Goal: Task Accomplishment & Management: Complete application form

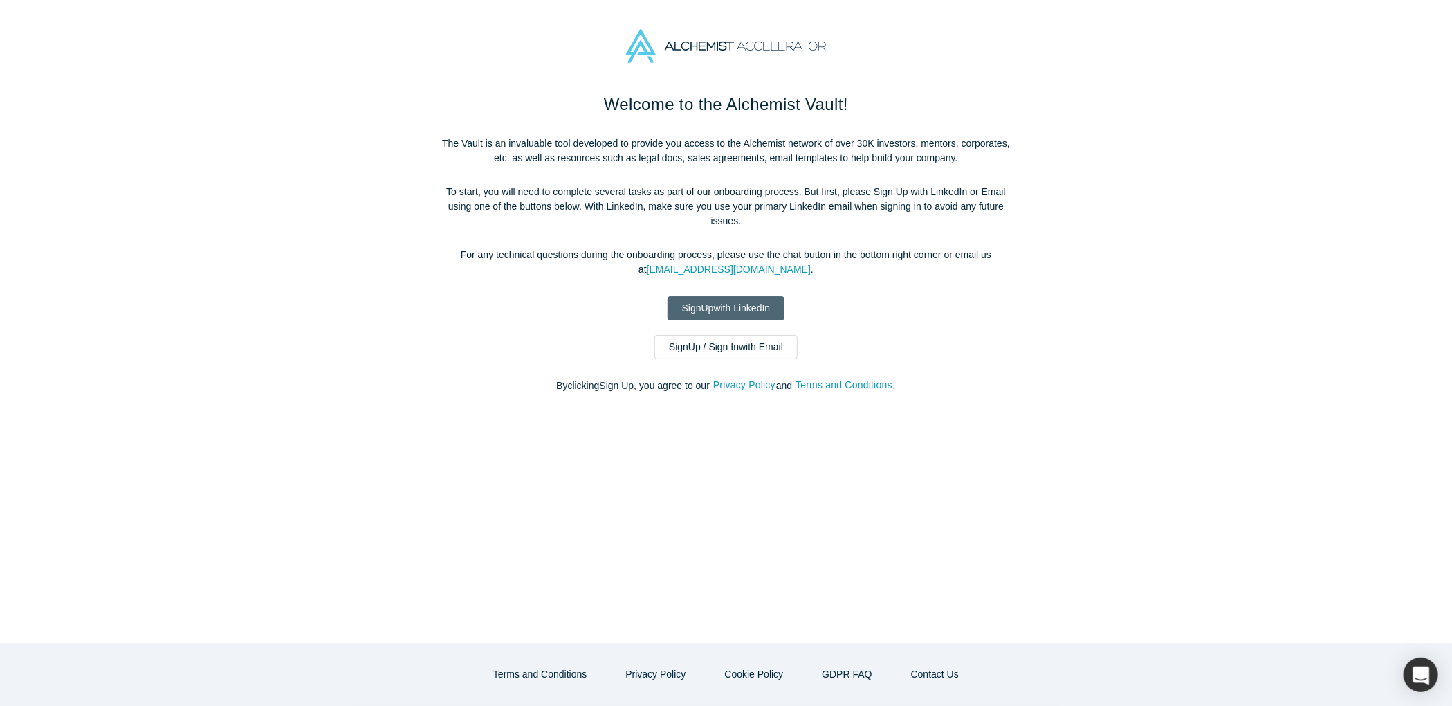
click at [733, 296] on link "Sign Up with LinkedIn" at bounding box center [727, 308] width 118 height 24
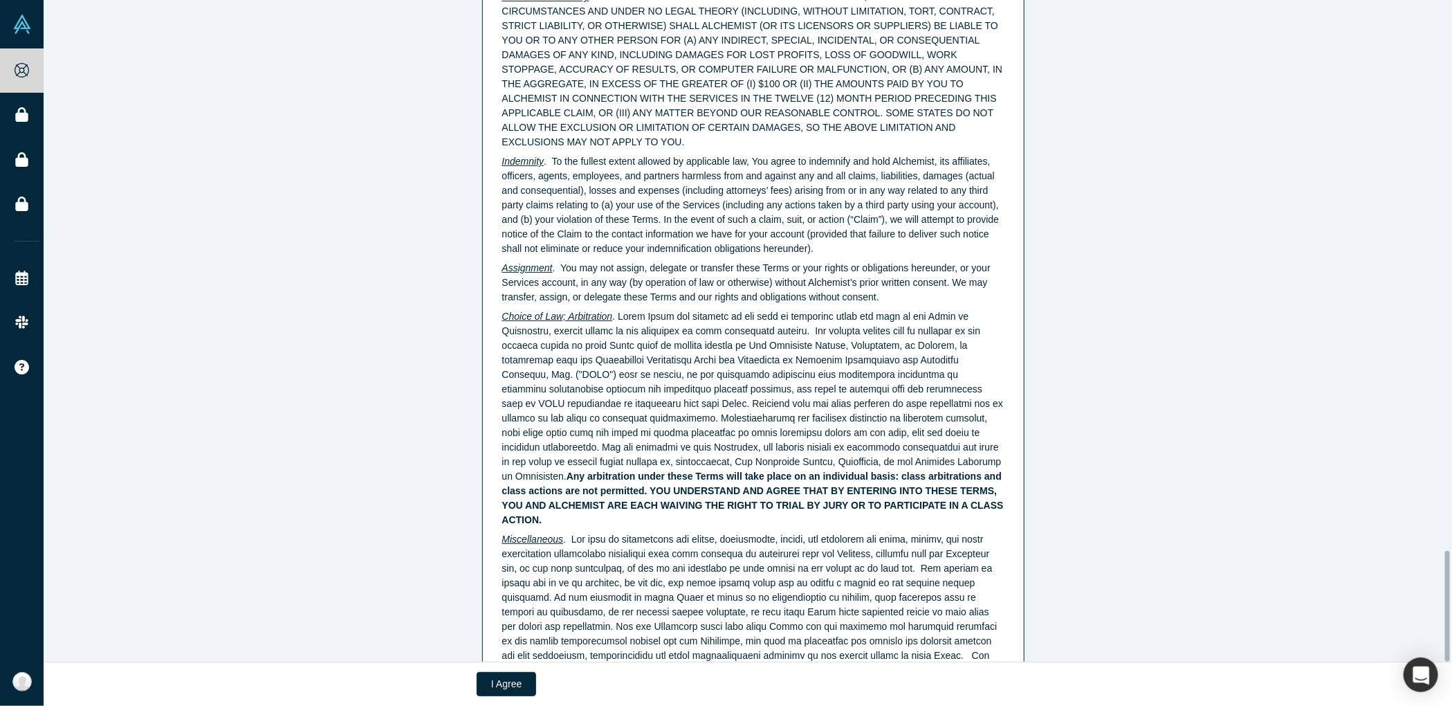
scroll to position [3295, 0]
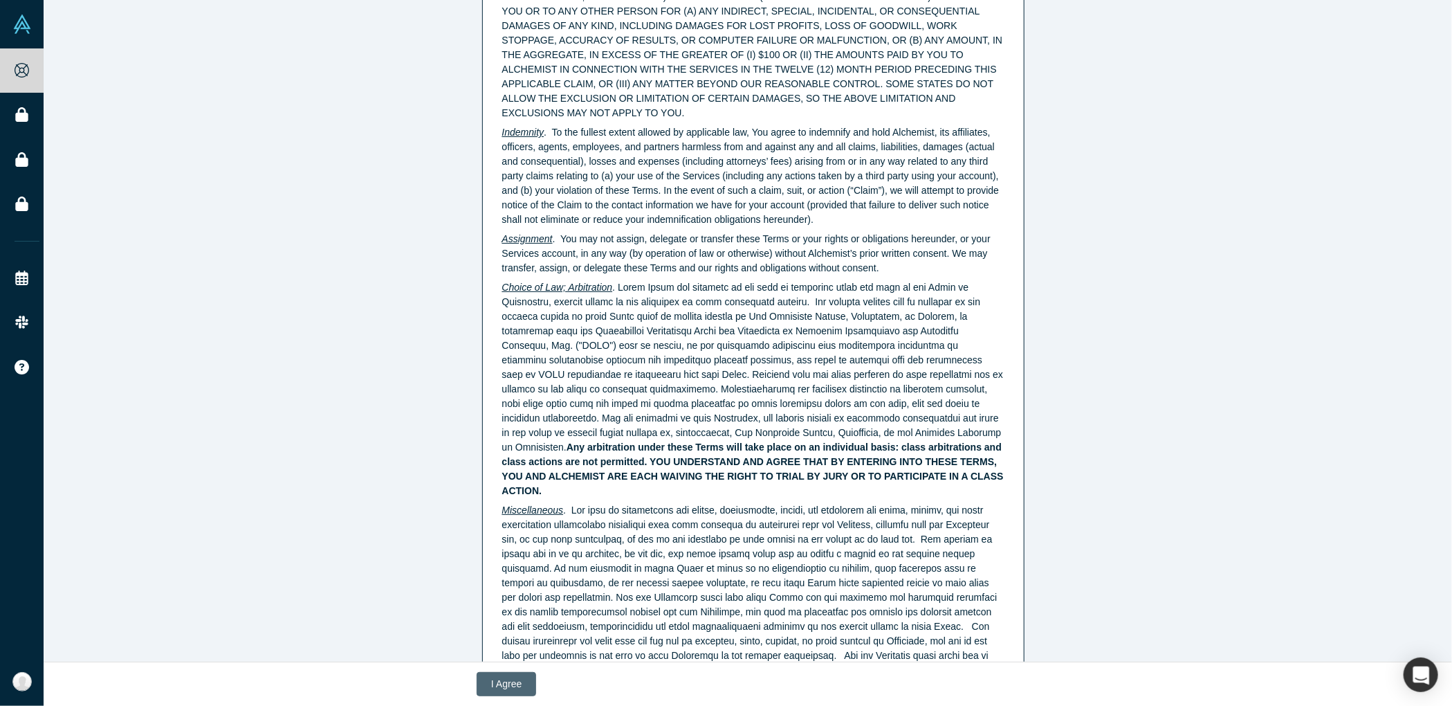
click at [509, 686] on button "I Agree" at bounding box center [506, 684] width 59 height 24
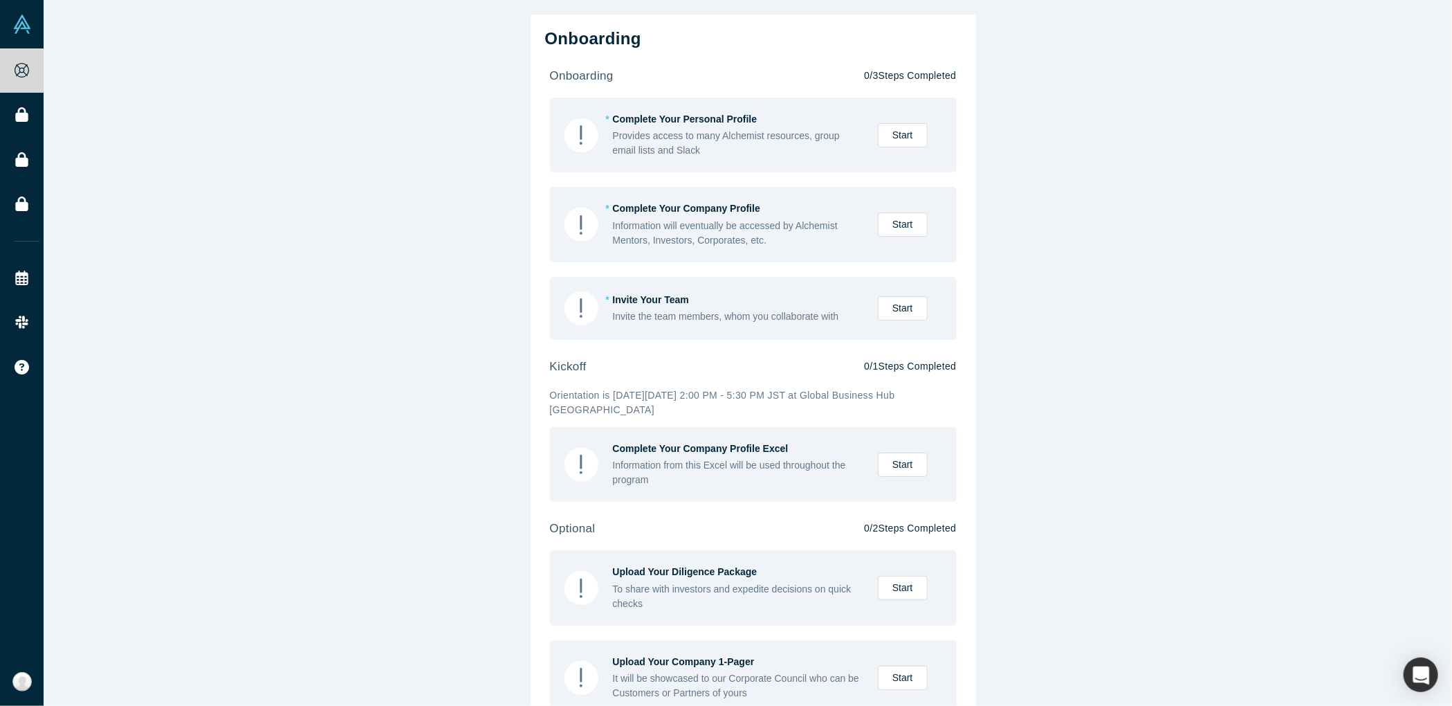
drag, startPoint x: 1124, startPoint y: 48, endPoint x: 1064, endPoint y: 35, distance: 61.6
click at [1124, 47] on div "Onboarding onboarding 0 / 3 Steps Completed * Complete Your Personal Profile Pr…" at bounding box center [753, 358] width 1419 height 716
click at [904, 132] on link "Start" at bounding box center [903, 135] width 50 height 24
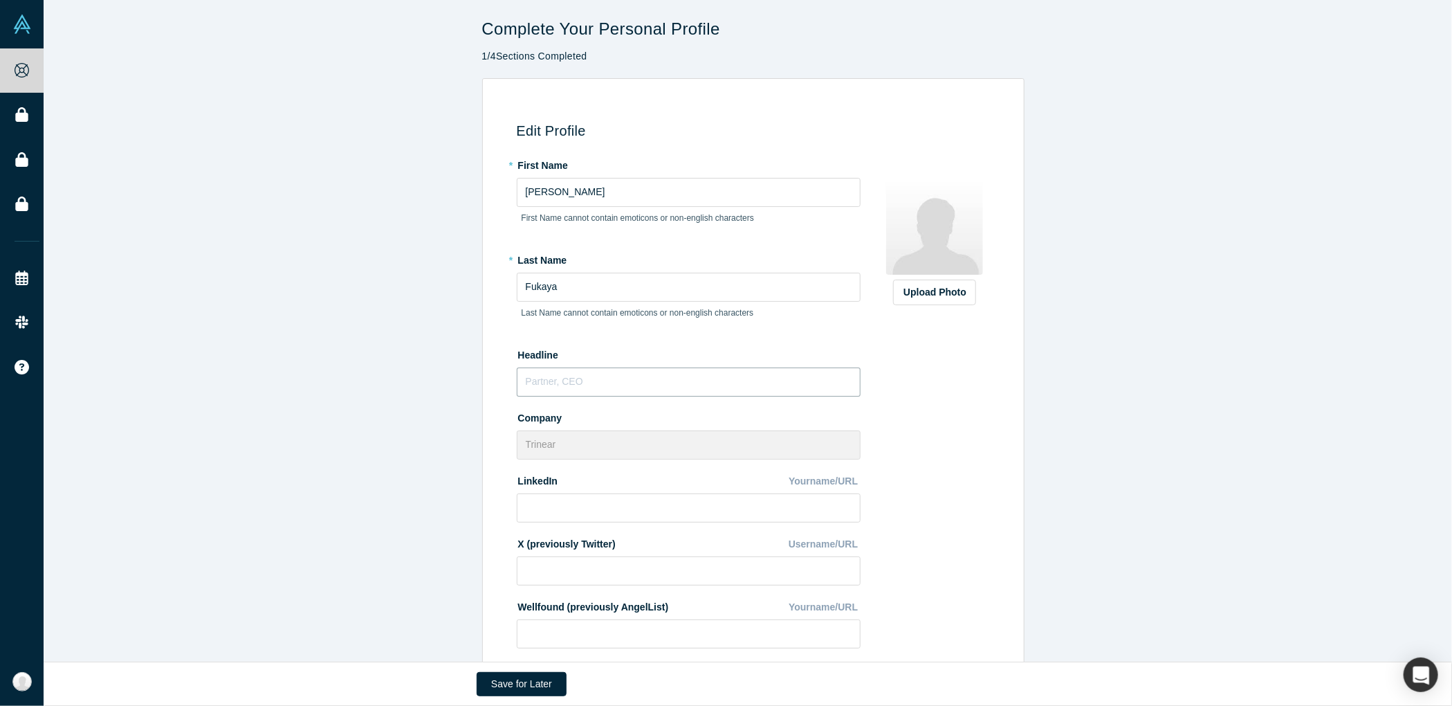
click at [589, 389] on input "text" at bounding box center [689, 381] width 344 height 29
type input "Founder, CEO"
click at [463, 350] on div "Edit Profile * First Name Dave First Name cannot contain emoticons or non-engli…" at bounding box center [753, 477] width 1419 height 798
click at [585, 509] on input at bounding box center [689, 507] width 344 height 29
click at [473, 601] on div "Edit Profile * First Name Dave First Name cannot contain emoticons or non-engli…" at bounding box center [753, 477] width 1419 height 798
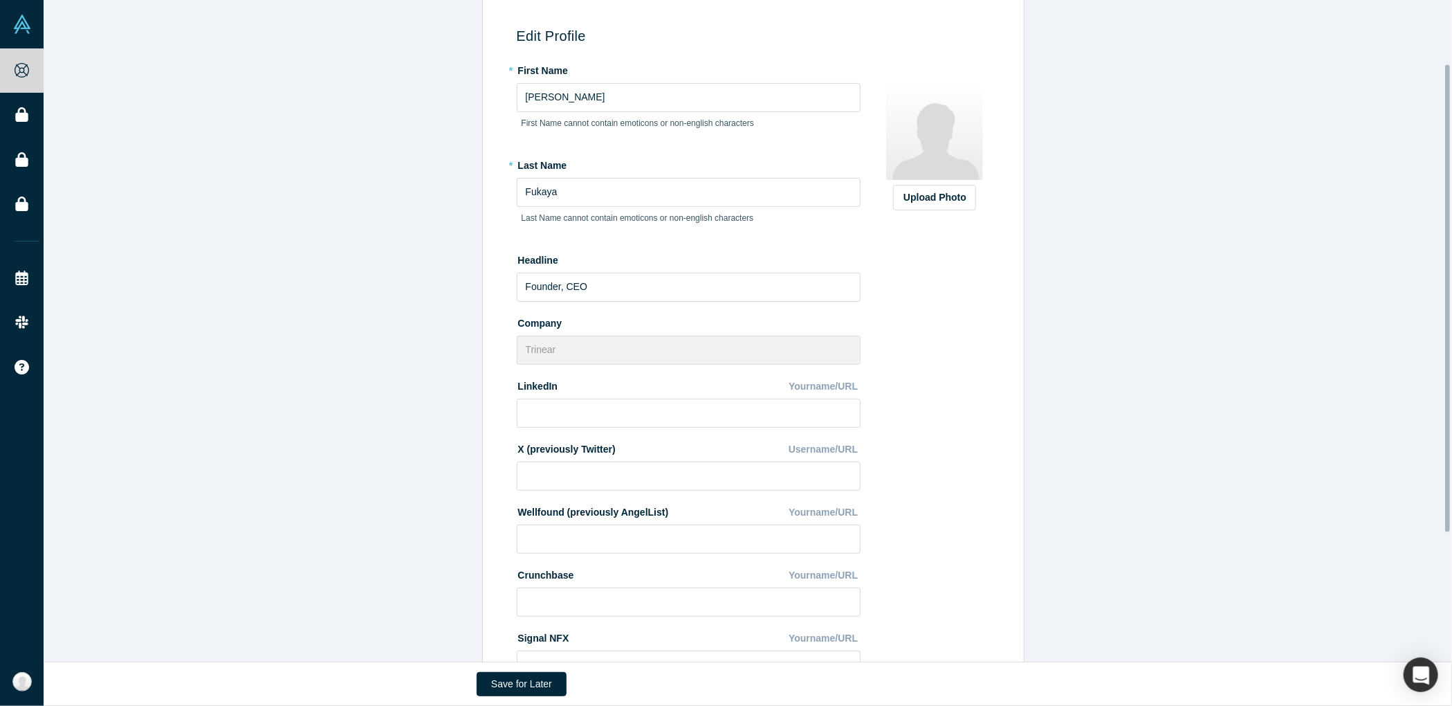
scroll to position [90, 0]
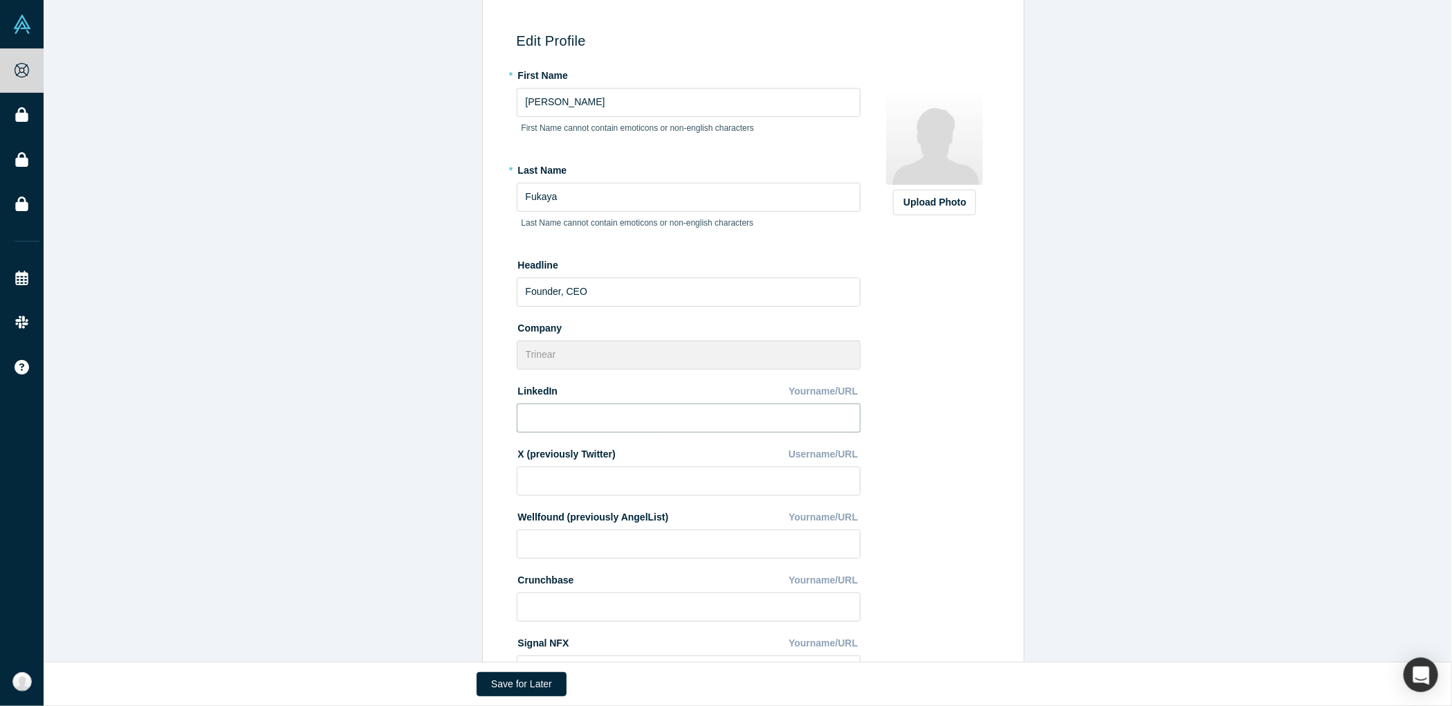
click at [565, 430] on input at bounding box center [689, 417] width 344 height 29
click at [1178, 182] on div "Edit Profile * First Name Dave First Name cannot contain emoticons or non-engli…" at bounding box center [753, 387] width 1419 height 798
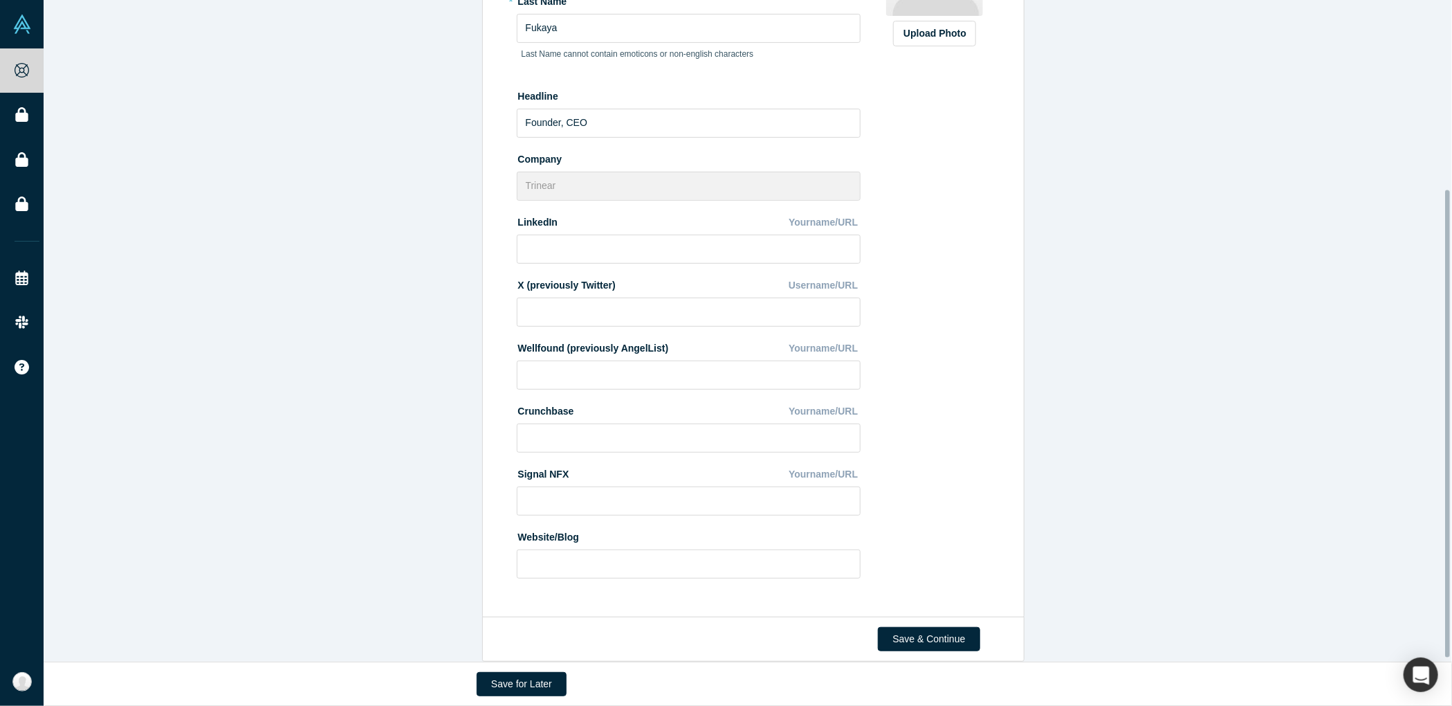
scroll to position [274, 0]
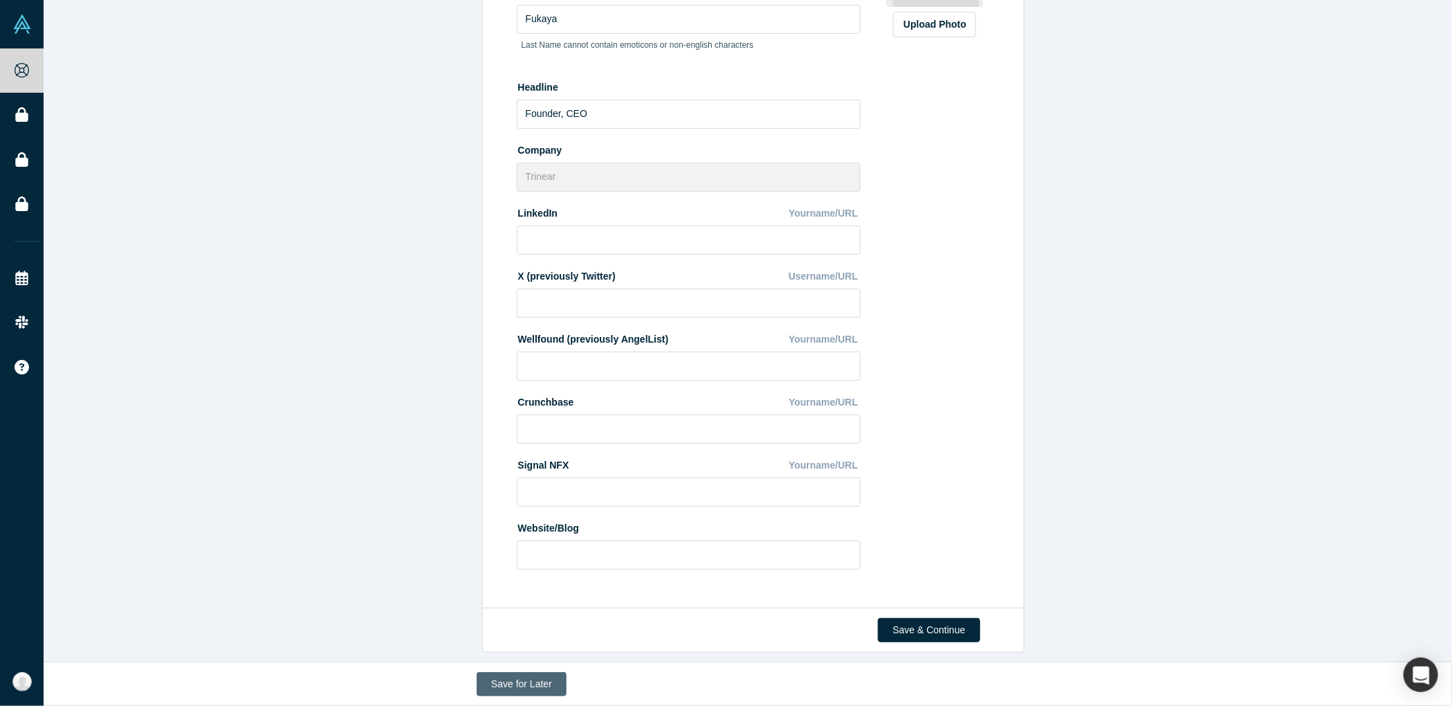
click at [518, 695] on button "Save for Later" at bounding box center [522, 684] width 90 height 24
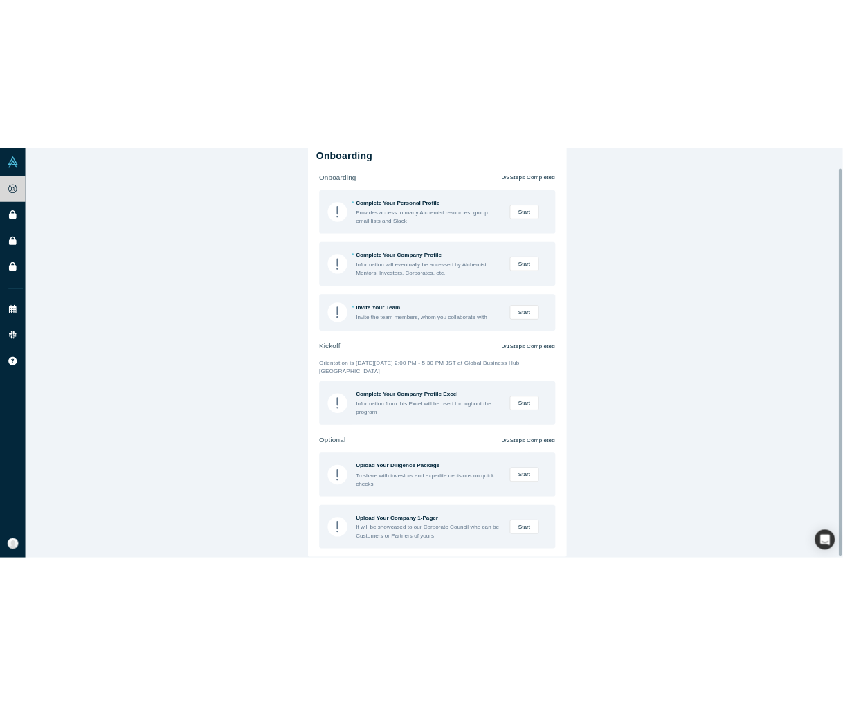
scroll to position [38, 0]
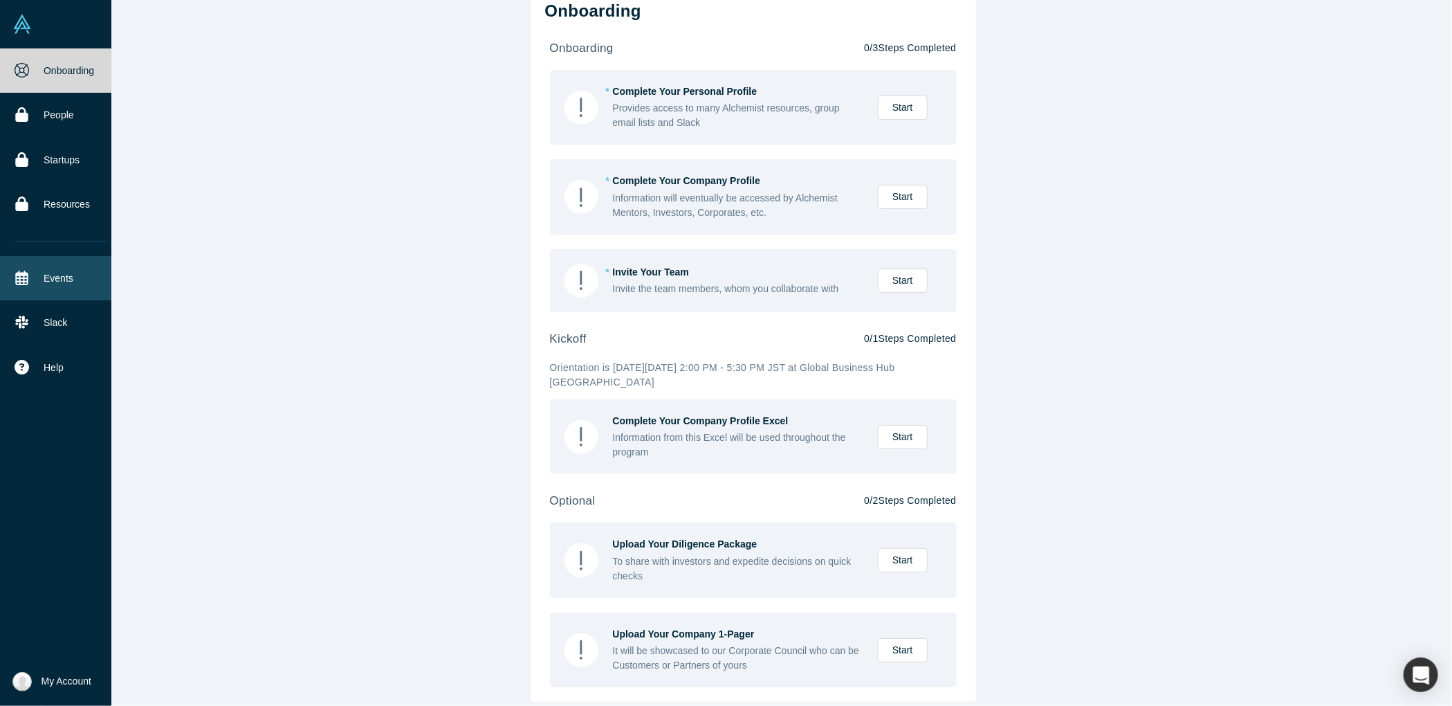
click at [67, 272] on link "Events" at bounding box center [61, 278] width 122 height 44
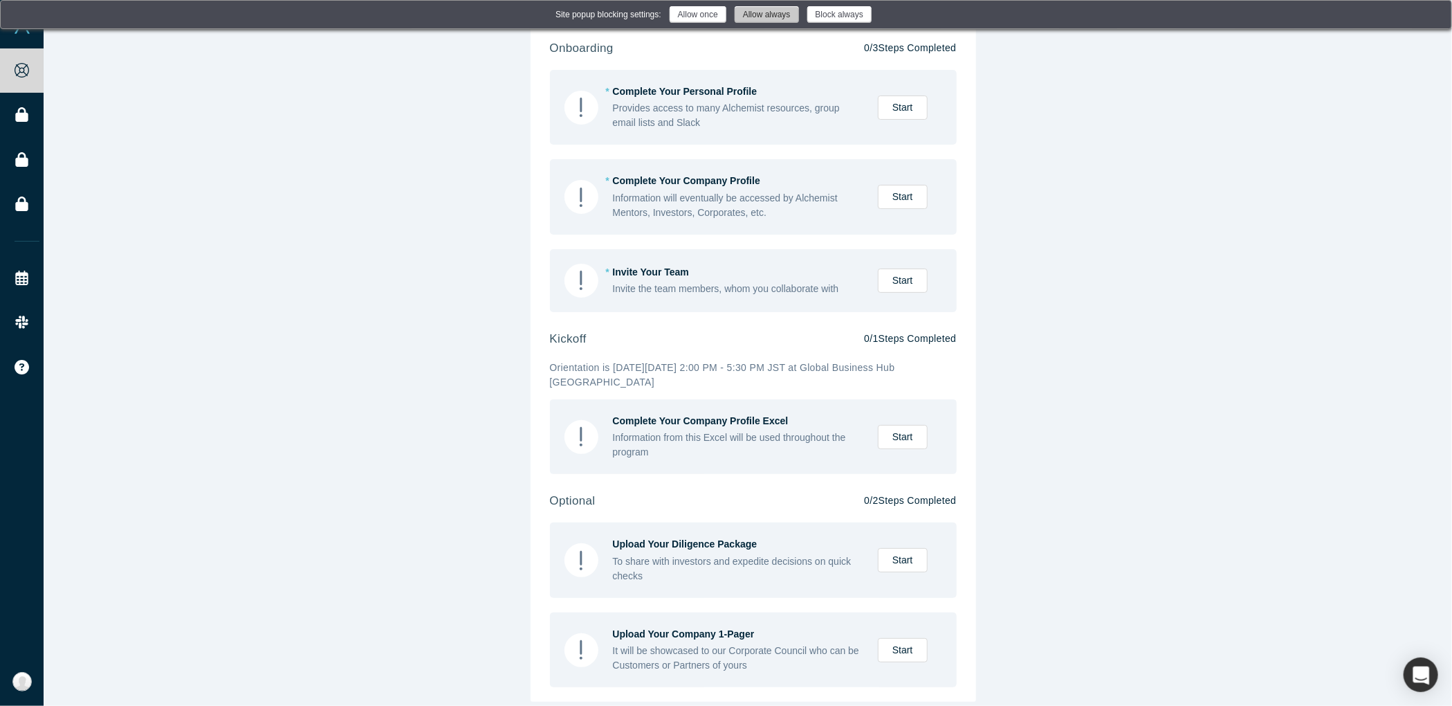
click at [762, 17] on button "Allow always" at bounding box center [767, 14] width 64 height 17
